Goal: Task Accomplishment & Management: Manage account settings

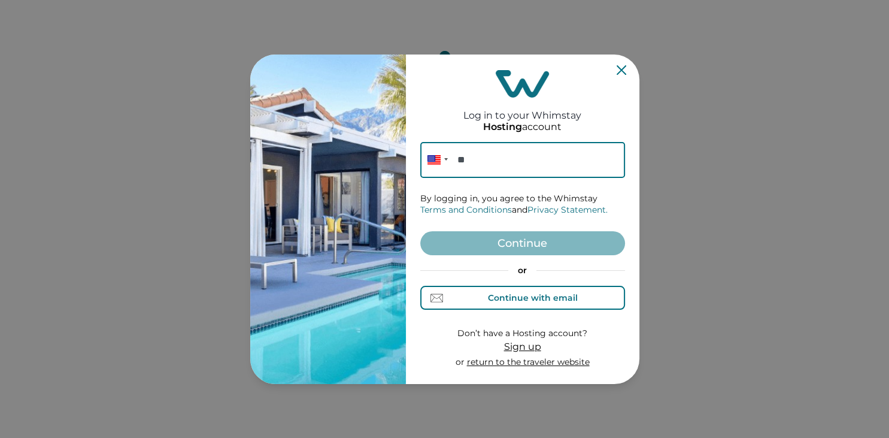
click at [505, 301] on div "Continue with email" at bounding box center [533, 298] width 90 height 10
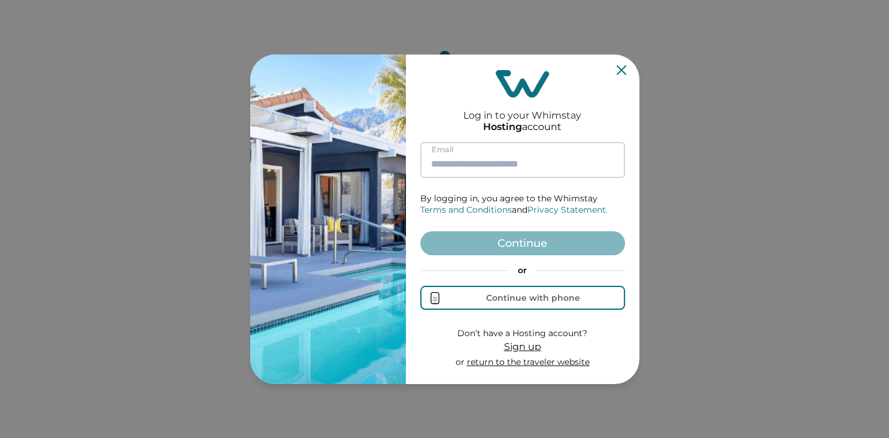
click at [491, 166] on input at bounding box center [522, 160] width 205 height 36
paste input "**********"
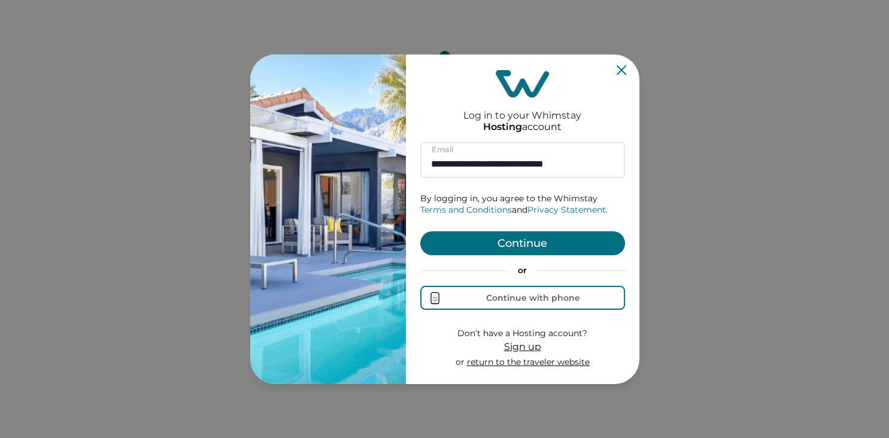
type input "**********"
click at [535, 252] on button "Continue" at bounding box center [522, 243] width 205 height 24
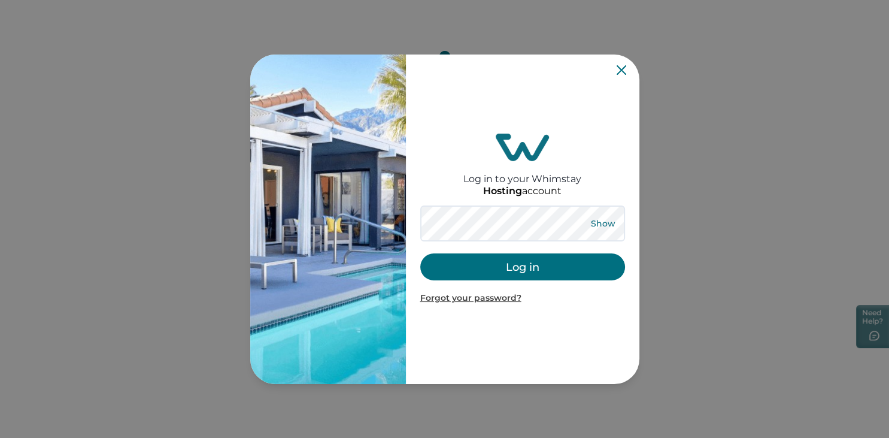
click at [593, 223] on button "Show" at bounding box center [603, 223] width 43 height 17
click at [520, 262] on button "Log in" at bounding box center [522, 266] width 205 height 27
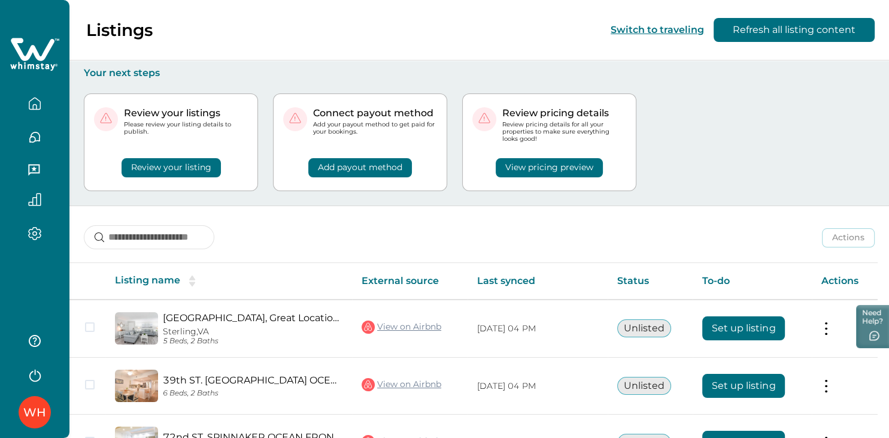
scroll to position [138, 0]
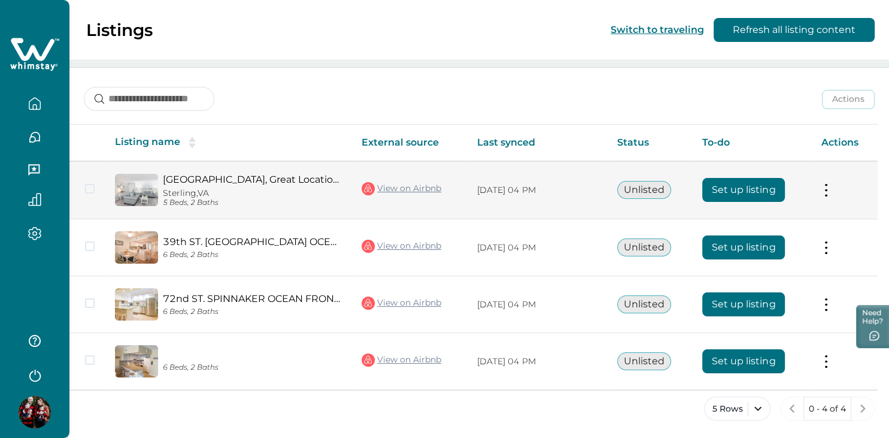
click at [755, 181] on button "Set up listing" at bounding box center [743, 190] width 83 height 24
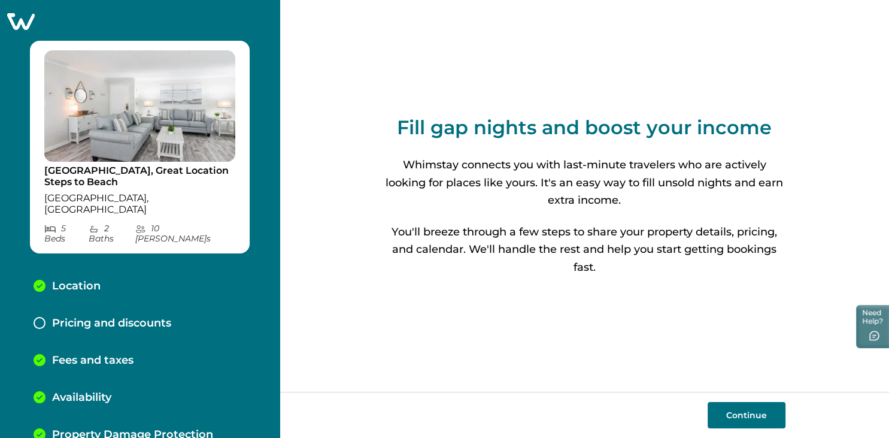
click at [119, 317] on p "Pricing and discounts" at bounding box center [111, 323] width 119 height 13
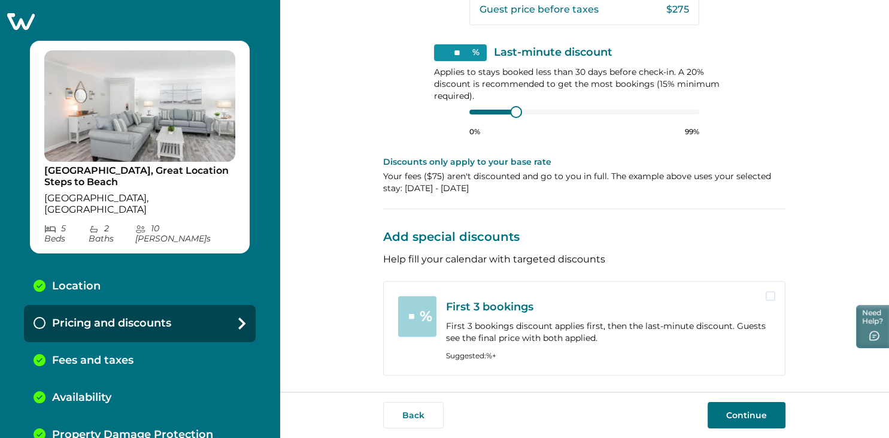
scroll to position [117, 0]
